Goal: Find specific page/section: Find specific page/section

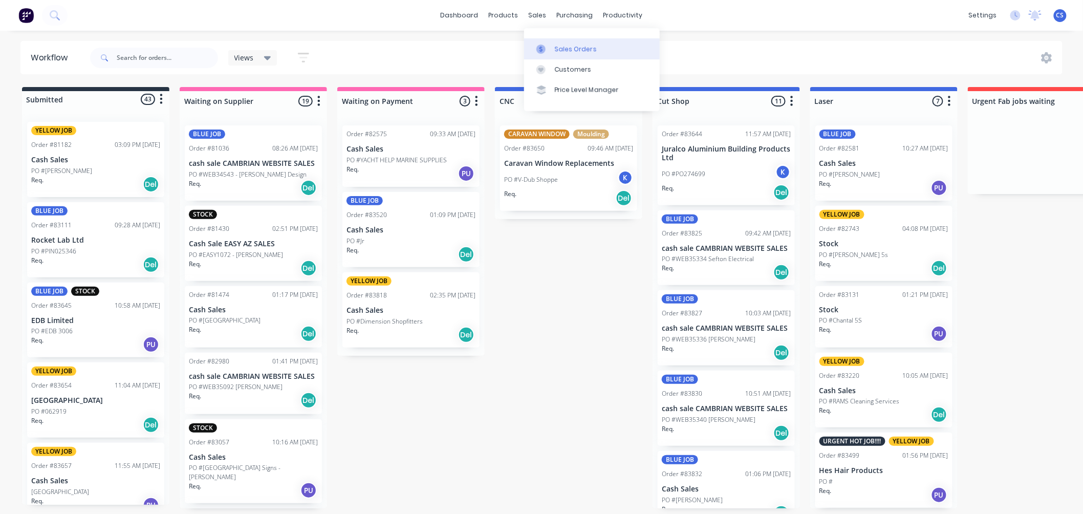
click at [549, 48] on div at bounding box center [544, 49] width 15 height 9
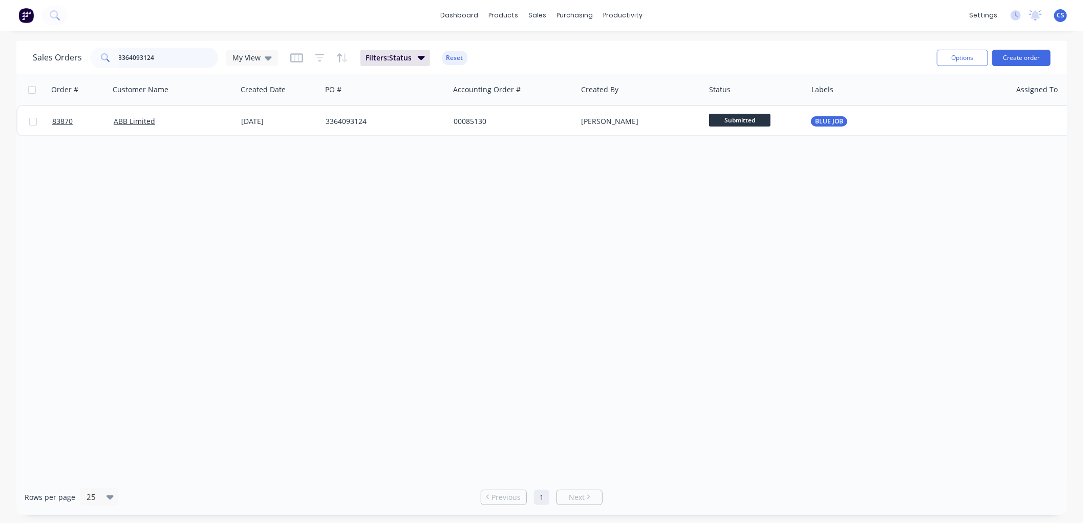
click at [166, 57] on input "3364093124" at bounding box center [169, 58] width 100 height 20
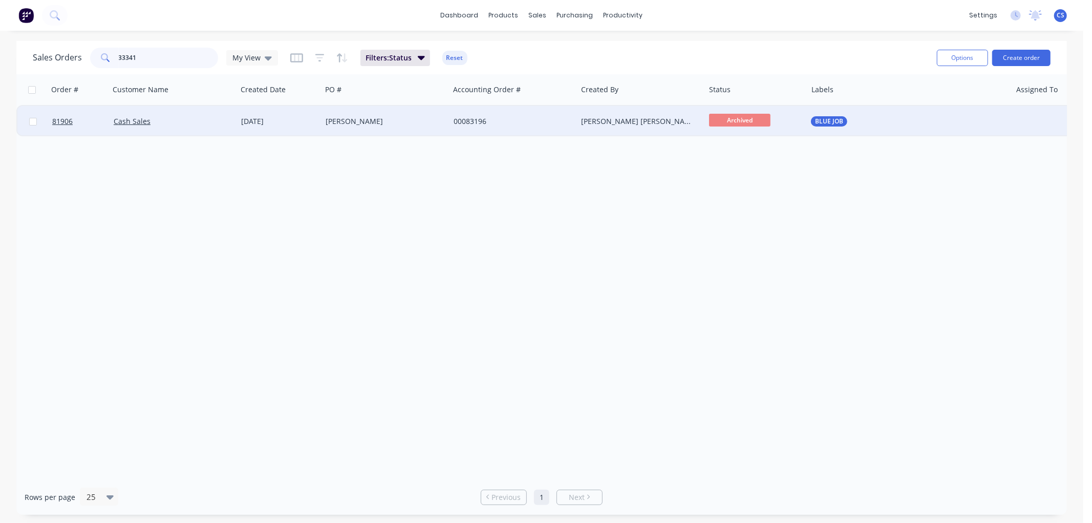
type input "33341"
click at [377, 120] on div "[PERSON_NAME]" at bounding box center [383, 121] width 114 height 10
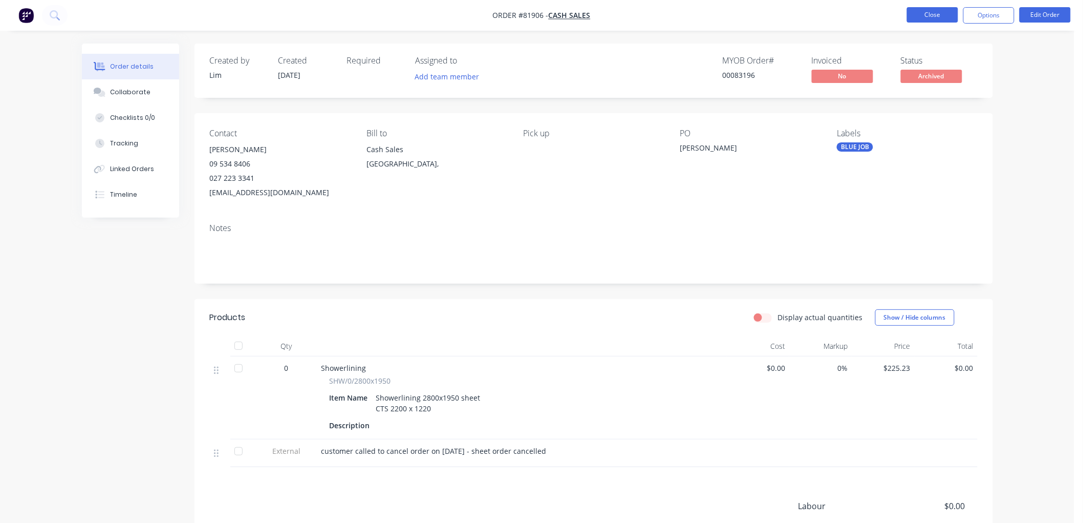
click at [920, 16] on button "Close" at bounding box center [932, 14] width 51 height 15
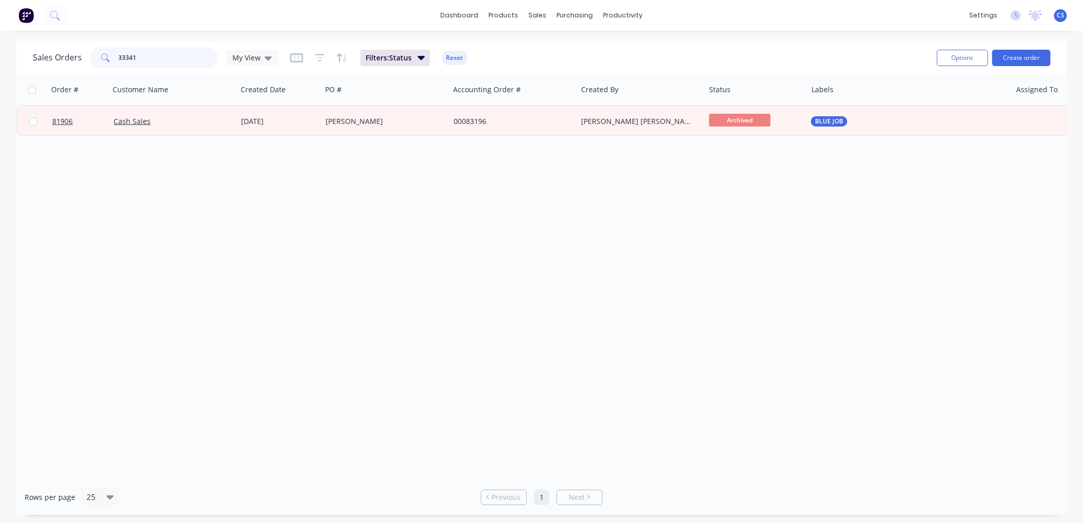
click at [199, 59] on input "33341" at bounding box center [169, 58] width 100 height 20
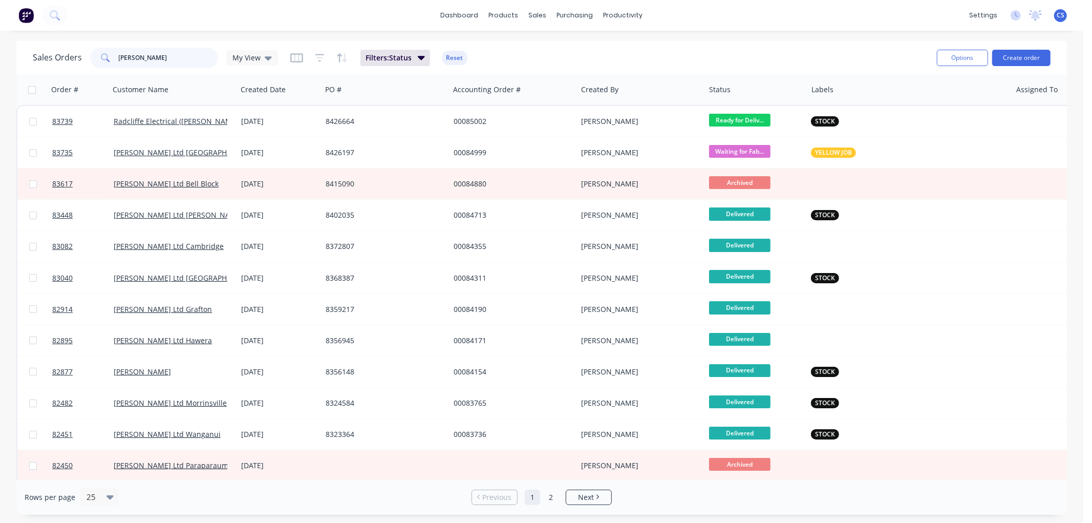
click at [145, 57] on input "[PERSON_NAME]" at bounding box center [169, 58] width 100 height 20
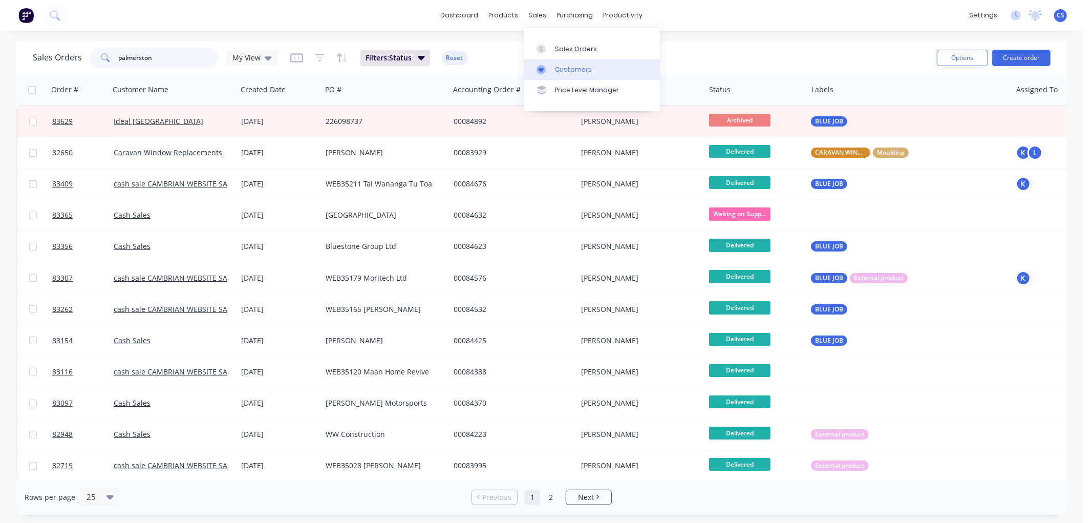
type input "palmerston"
click at [554, 68] on link "Customers" at bounding box center [592, 69] width 136 height 20
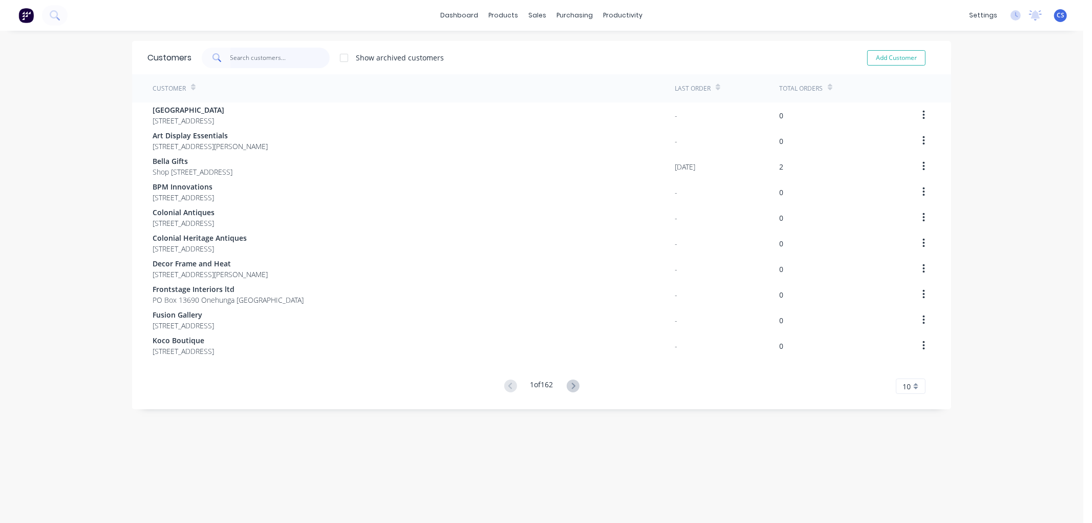
click at [280, 58] on input "text" at bounding box center [280, 58] width 100 height 20
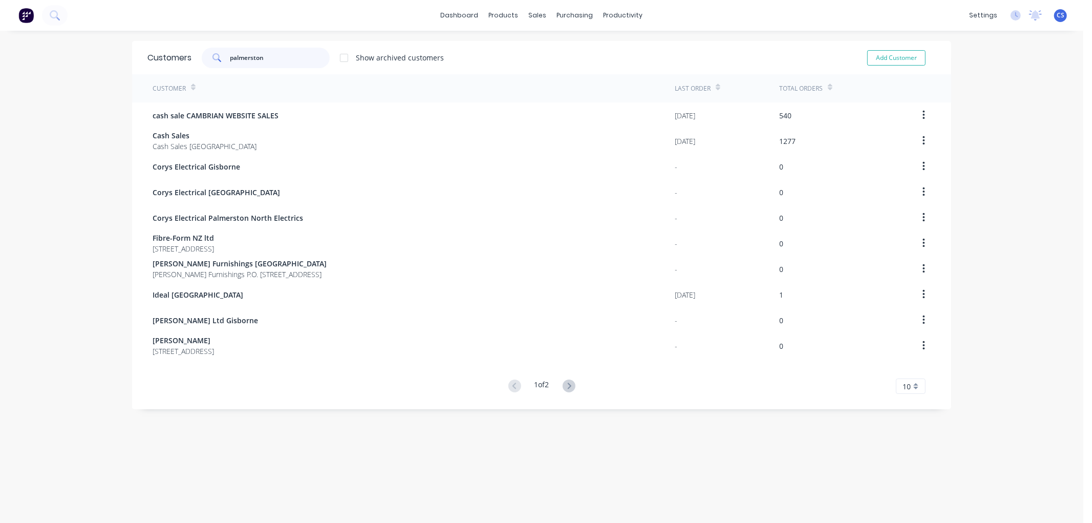
click at [284, 58] on input "palmerston" at bounding box center [280, 58] width 100 height 20
click at [285, 58] on input "palmerston" at bounding box center [280, 58] width 100 height 20
click at [287, 55] on input "palmerston" at bounding box center [280, 58] width 100 height 20
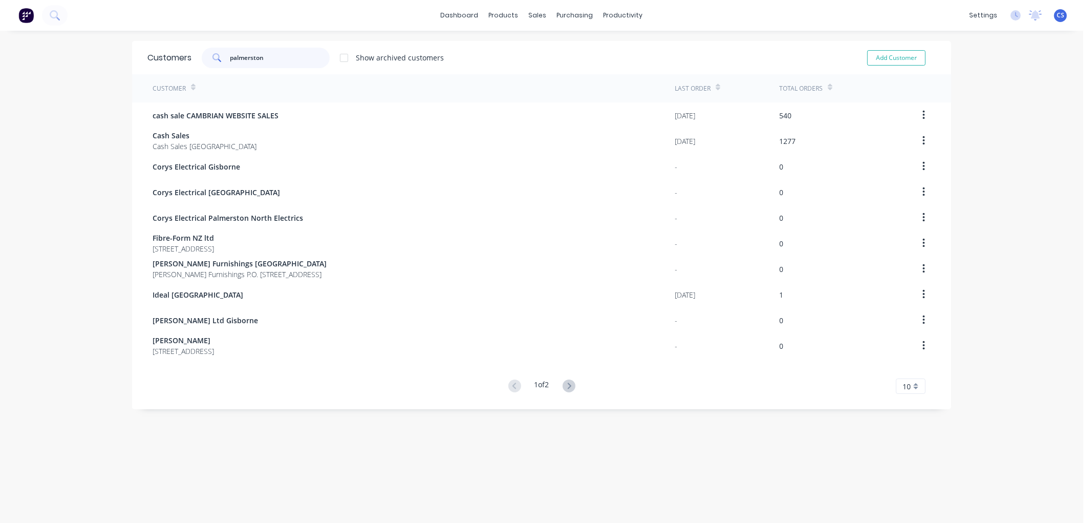
click at [287, 55] on input "palmerston" at bounding box center [280, 58] width 100 height 20
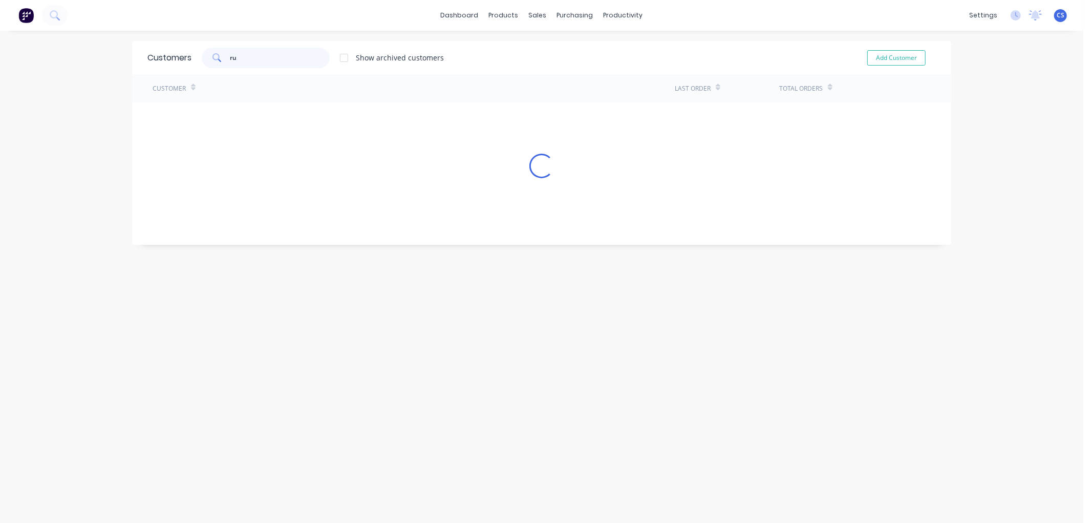
type input "r"
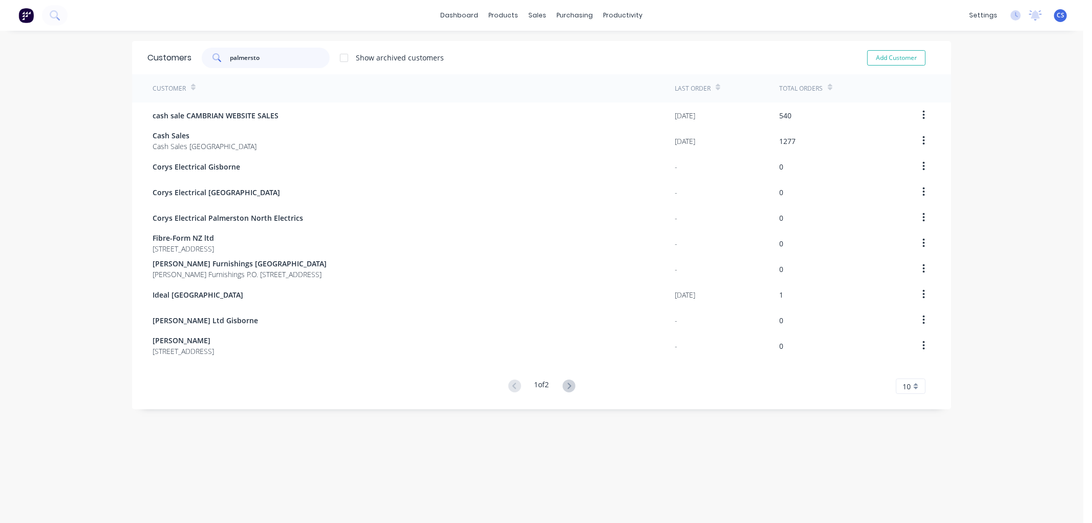
type input "palmerston"
click at [564, 386] on icon at bounding box center [569, 385] width 13 height 13
